Goal: Task Accomplishment & Management: Use online tool/utility

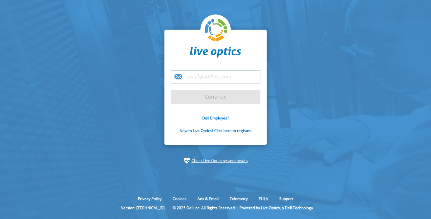
click at [213, 79] on input "email" at bounding box center [216, 77] width 90 height 14
type input "[EMAIL_ADDRESS][PERSON_NAME][DOMAIN_NAME]"
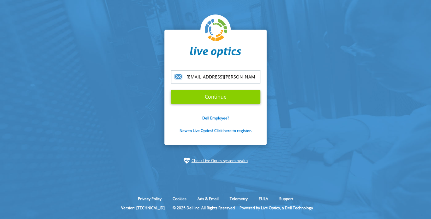
click at [217, 98] on input "Continue" at bounding box center [216, 97] width 90 height 14
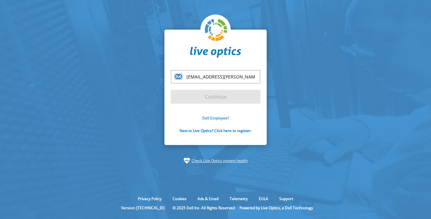
click at [224, 120] on link "Dell Employee?" at bounding box center [215, 118] width 27 height 5
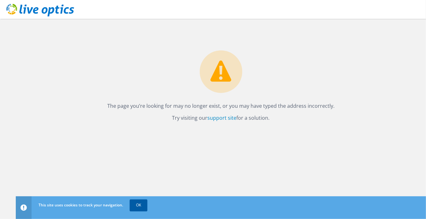
click at [137, 206] on link "OK" at bounding box center [139, 205] width 18 height 11
